Goal: Navigation & Orientation: Find specific page/section

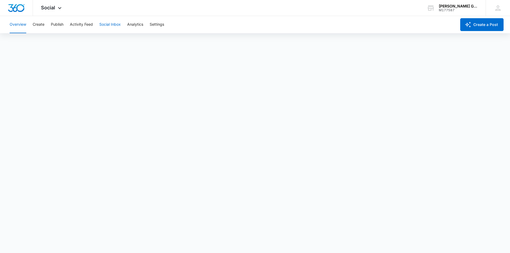
click at [109, 25] on button "Social Inbox" at bounding box center [109, 24] width 21 height 17
click at [58, 12] on icon at bounding box center [60, 9] width 6 height 6
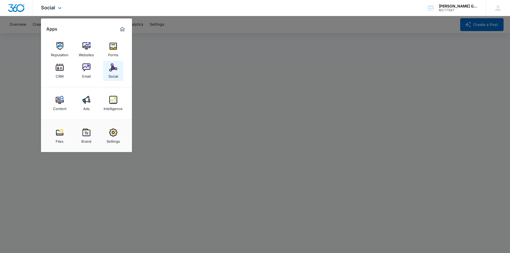
click at [113, 72] on div "Social" at bounding box center [113, 75] width 10 height 7
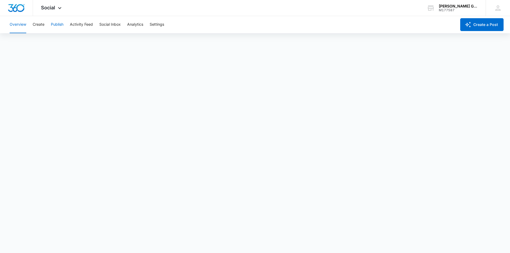
click at [58, 25] on button "Publish" at bounding box center [57, 24] width 13 height 17
